Goal: Information Seeking & Learning: Learn about a topic

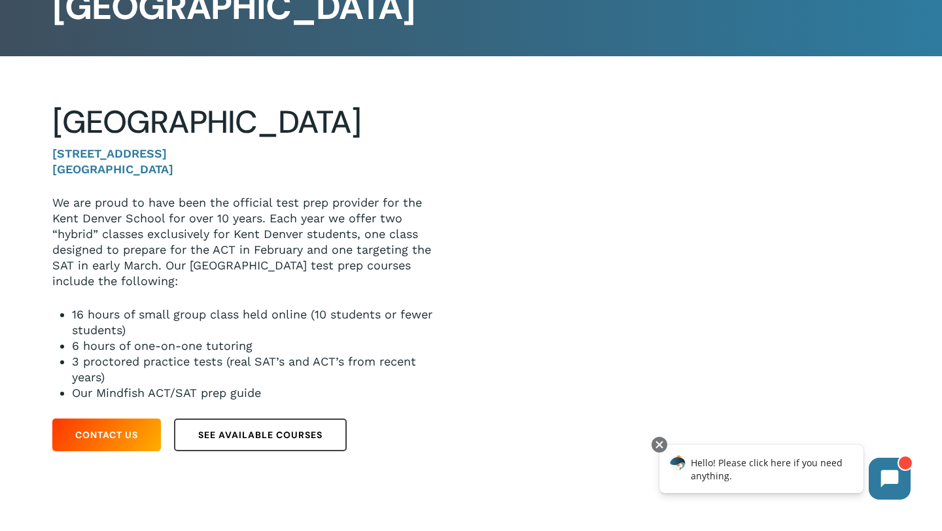
scroll to position [134, 0]
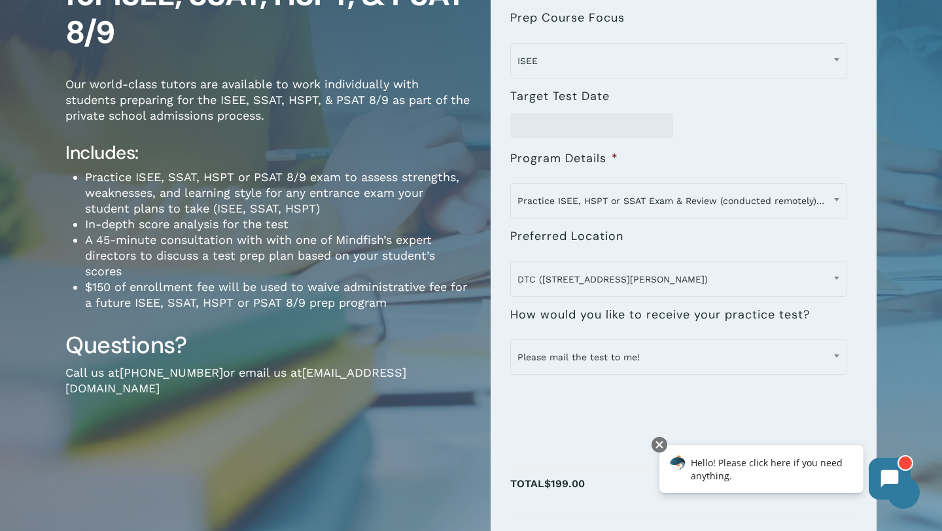
scroll to position [188, 0]
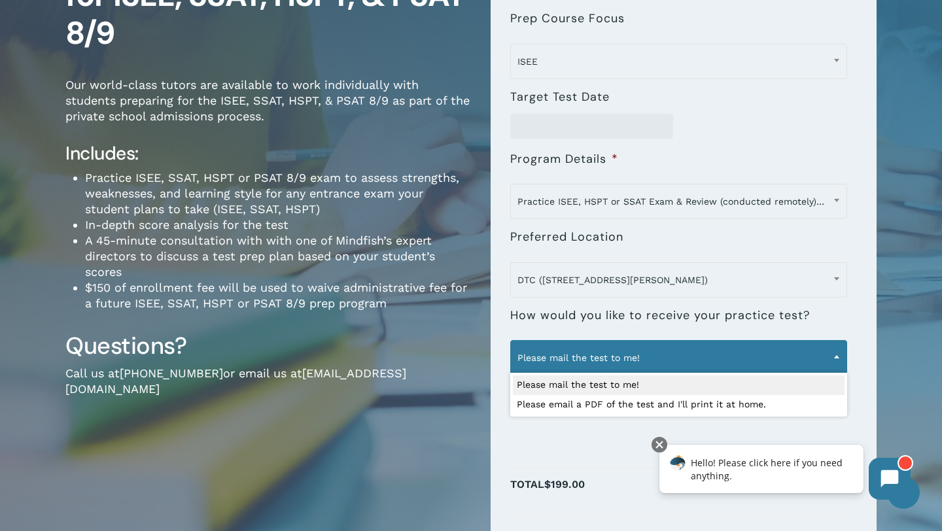
click at [770, 362] on span "Please mail the test to me!" at bounding box center [679, 357] width 336 height 27
click at [816, 321] on li "**********" at bounding box center [683, 334] width 347 height 78
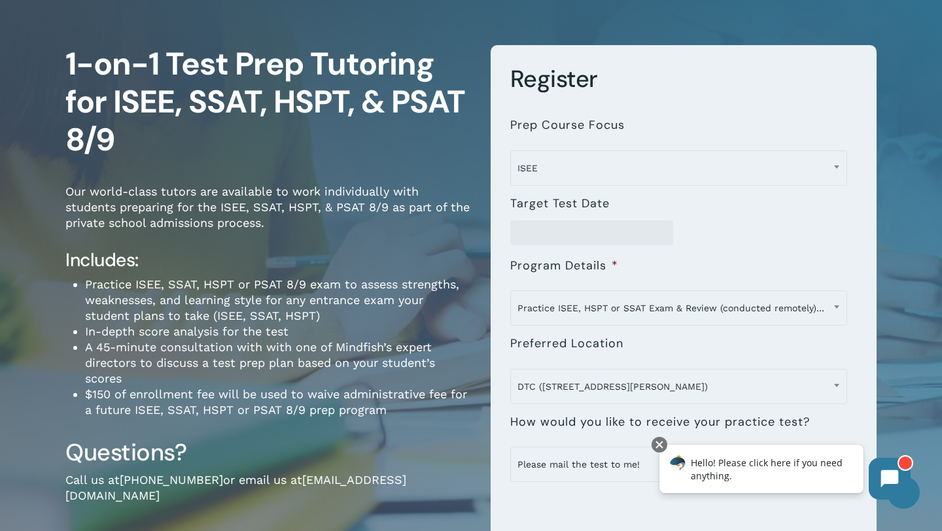
scroll to position [0, 0]
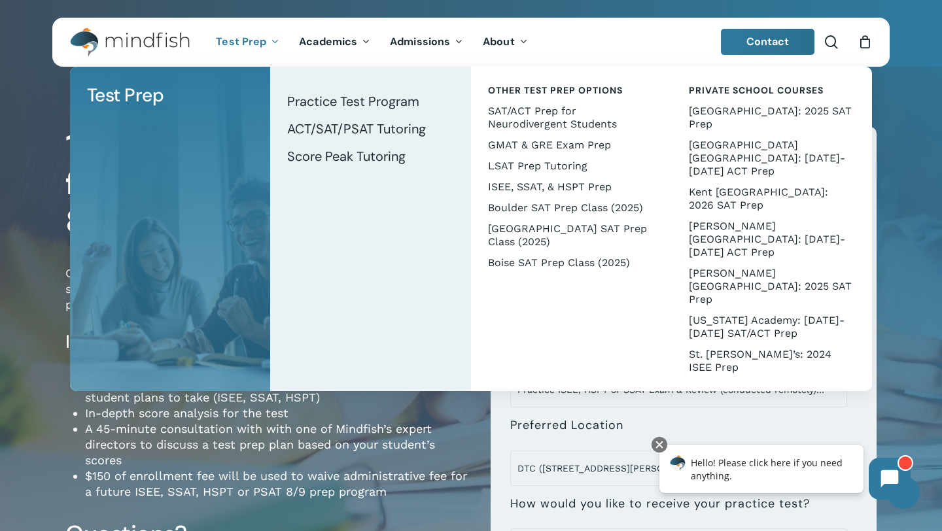
click at [262, 41] on span "Test Prep" at bounding box center [241, 42] width 50 height 14
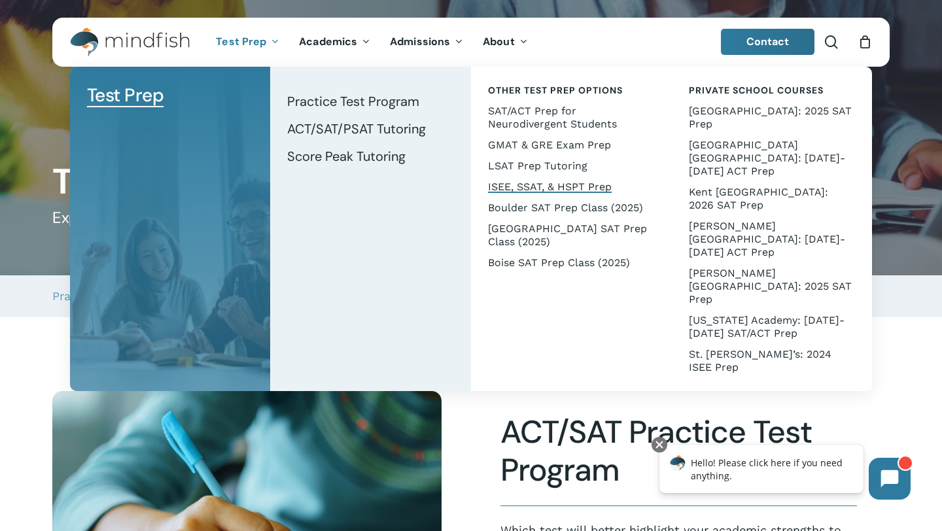
click at [532, 190] on span "ISEE, SSAT, & HSPT Prep" at bounding box center [550, 187] width 124 height 12
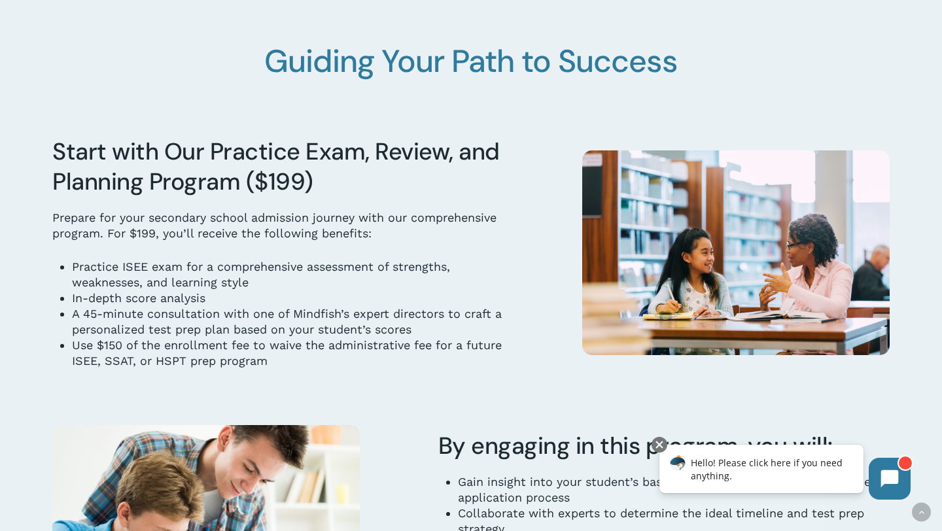
scroll to position [1345, 0]
